Goal: Entertainment & Leisure: Consume media (video, audio)

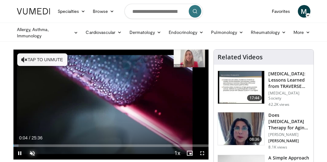
click at [29, 155] on span "Video Player" at bounding box center [32, 153] width 13 height 13
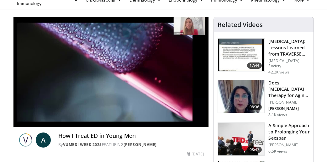
scroll to position [40, 0]
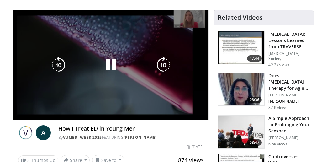
click at [60, 101] on div "10 seconds Tap to unmute" at bounding box center [110, 65] width 195 height 110
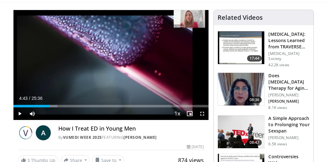
click at [65, 107] on div "Current Time 4:43 / Duration 25:36 Play Skip Backward Skip Forward Mute Loaded …" at bounding box center [110, 113] width 195 height 13
click at [66, 107] on div "Current Time 4:43 / Duration 25:36 Play Skip Backward Skip Forward Mute Loaded …" at bounding box center [110, 113] width 195 height 13
click at [94, 109] on div "Current Time 9:04 / Duration 25:36 Play Skip Backward Skip Forward Mute Loaded …" at bounding box center [110, 113] width 195 height 13
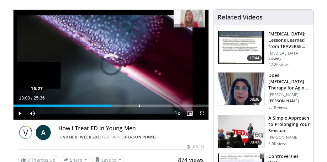
click at [139, 104] on div "Progress Bar" at bounding box center [139, 105] width 1 height 3
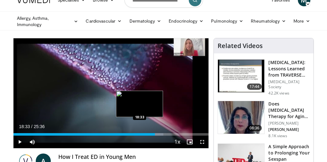
scroll to position [11, 0]
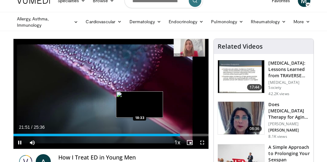
click at [194, 134] on div "Loaded : 89.76% 21:51 18:33" at bounding box center [110, 135] width 195 height 3
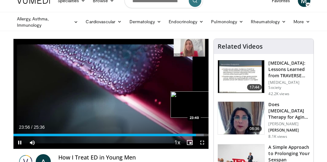
click at [202, 130] on div "Loaded : 97.51% 23:56 23:40" at bounding box center [110, 133] width 195 height 6
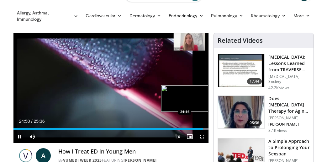
scroll to position [18, 0]
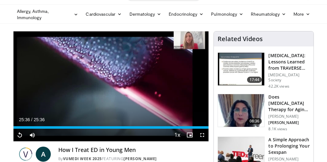
click at [243, 108] on img at bounding box center [241, 110] width 46 height 33
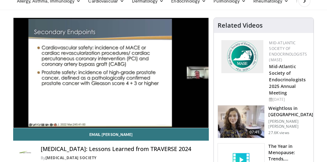
scroll to position [32, 0]
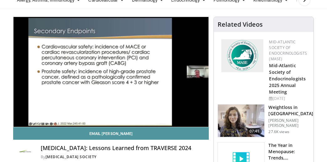
click at [36, 135] on link "Email Martin" at bounding box center [111, 133] width 196 height 13
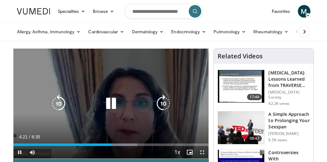
click at [38, 131] on div "10 seconds Tap to unmute" at bounding box center [110, 104] width 195 height 110
click at [110, 101] on icon "Video Player" at bounding box center [111, 104] width 18 height 18
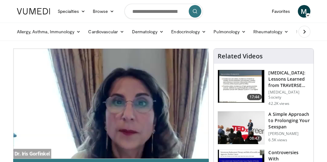
click at [240, 124] on img at bounding box center [241, 127] width 46 height 33
